Goal: Navigation & Orientation: Find specific page/section

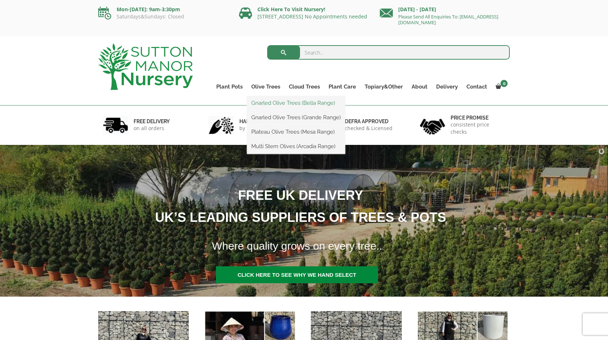
click at [267, 103] on link "Gnarled Olive Trees (Bella Range)" at bounding box center [296, 102] width 98 height 11
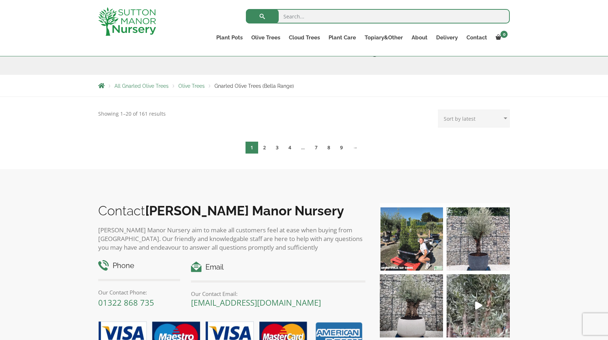
scroll to position [104, 0]
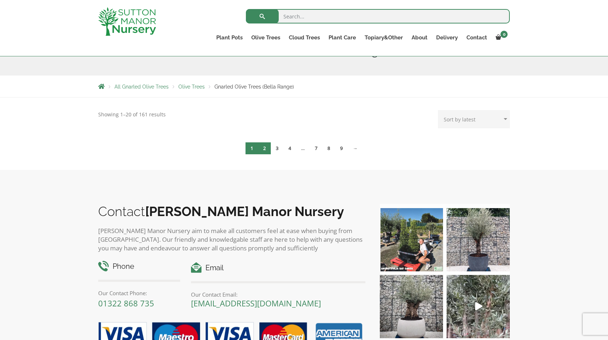
click at [262, 144] on link "2" at bounding box center [264, 148] width 13 height 12
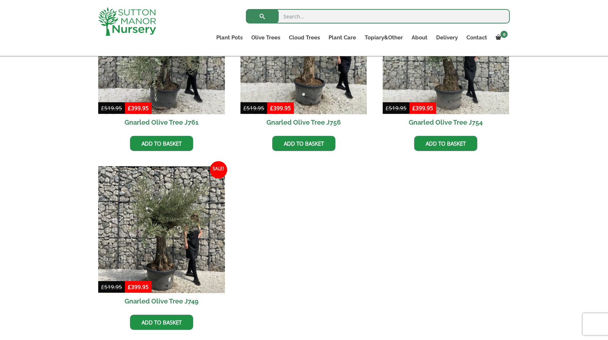
scroll to position [254, 0]
